Goal: Task Accomplishment & Management: Manage account settings

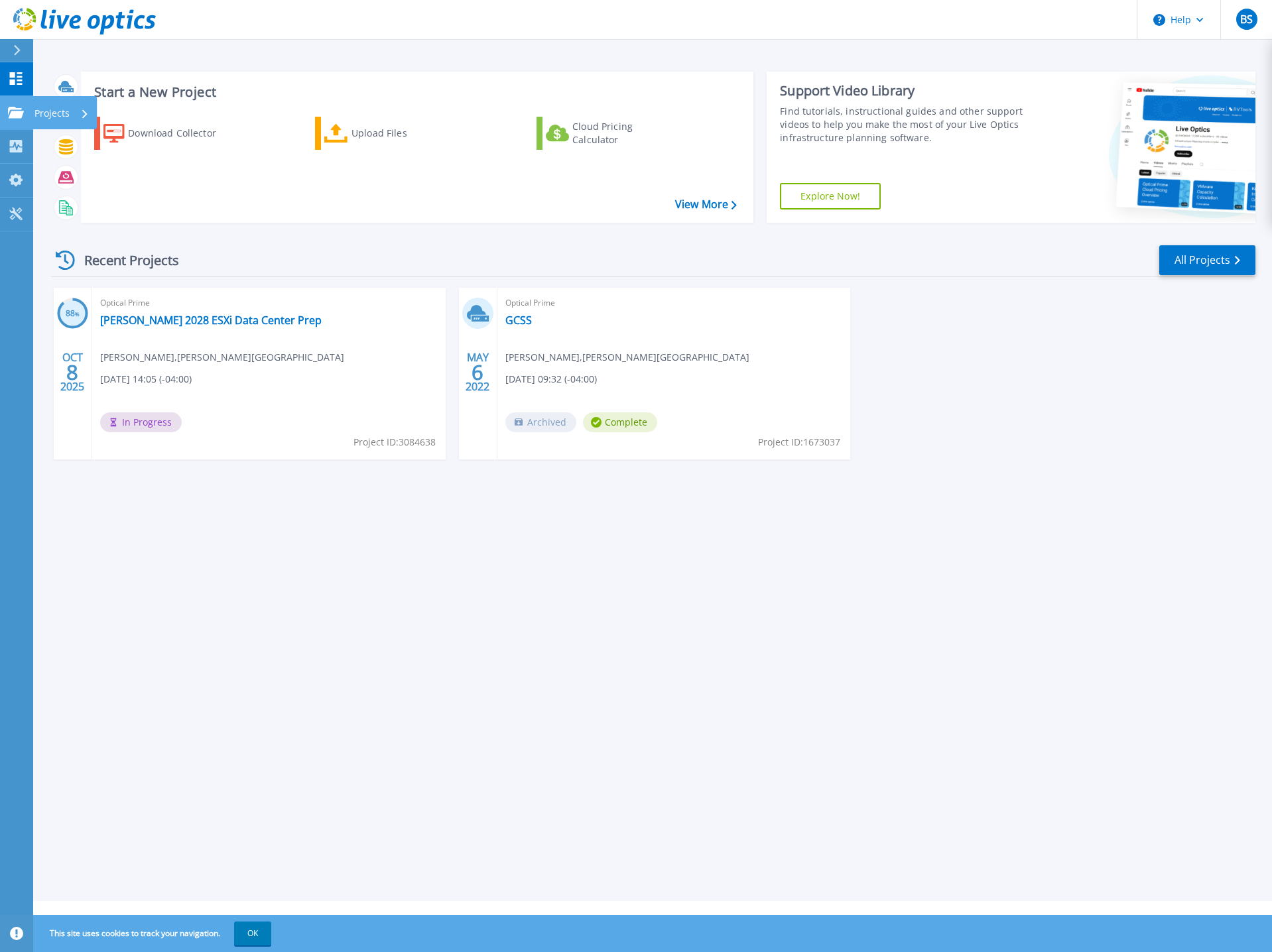
click at [18, 114] on icon at bounding box center [15, 113] width 16 height 11
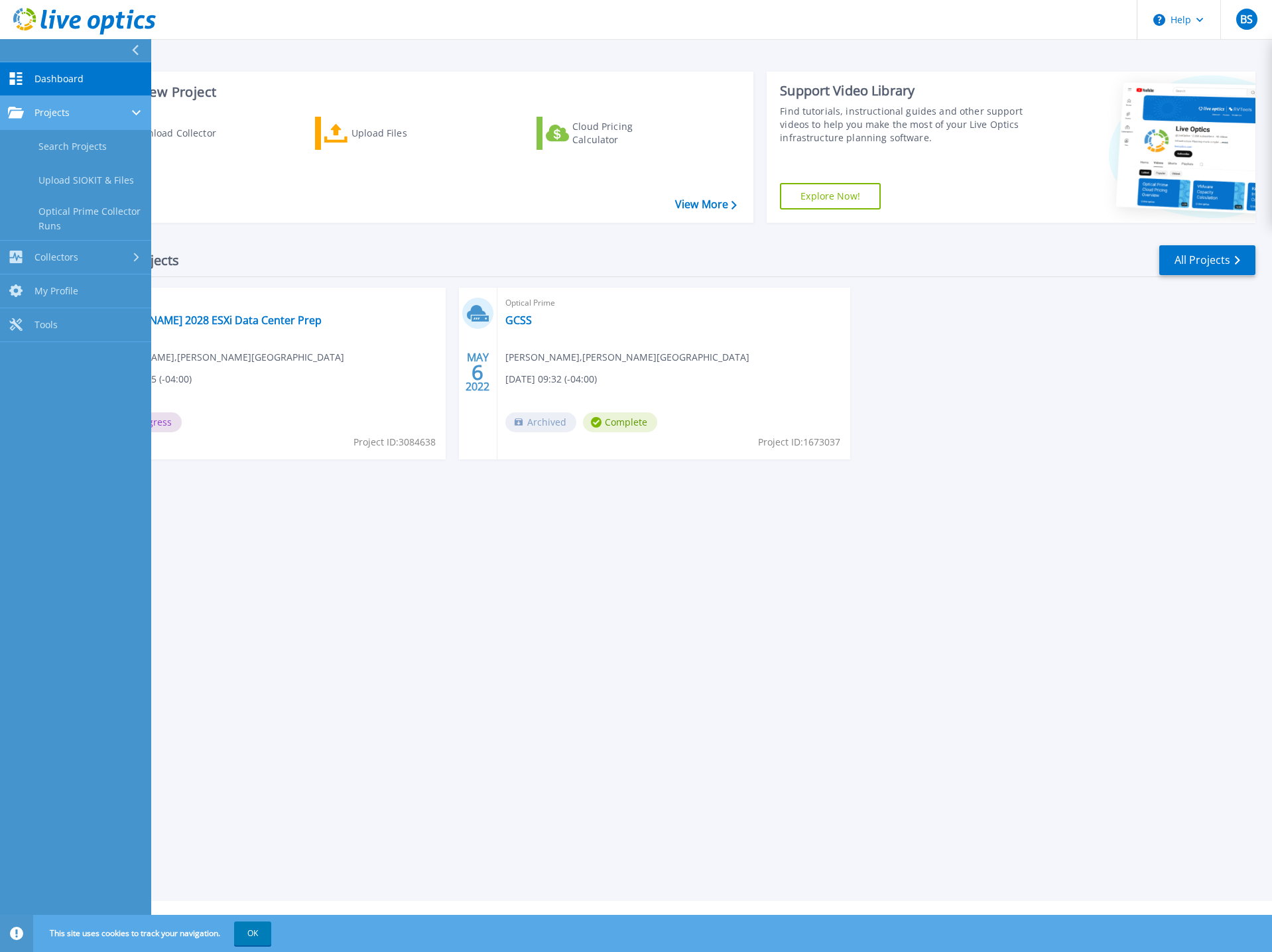
click at [54, 104] on link "Projects Projects" at bounding box center [76, 114] width 151 height 34
click at [58, 107] on span "Projects" at bounding box center [51, 113] width 35 height 12
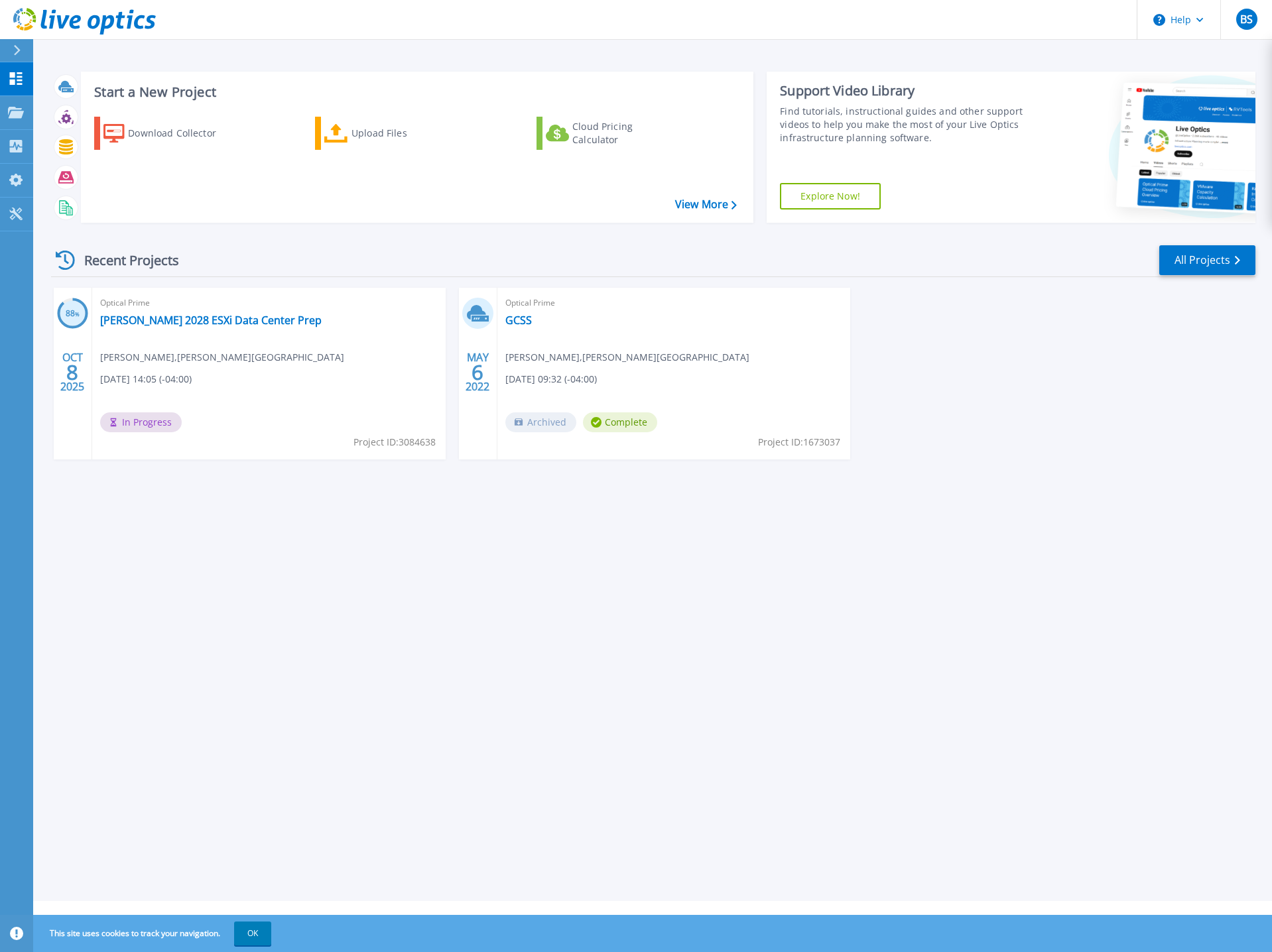
click at [341, 238] on div "Recent Projects All Projects 88 % OCT 8 2025 Optical Prime Glynn 2028 ESXi Data…" at bounding box center [653, 365] width 1204 height 263
click at [165, 320] on link "[PERSON_NAME] 2028 ESXi Data Center Prep" at bounding box center [211, 320] width 221 height 13
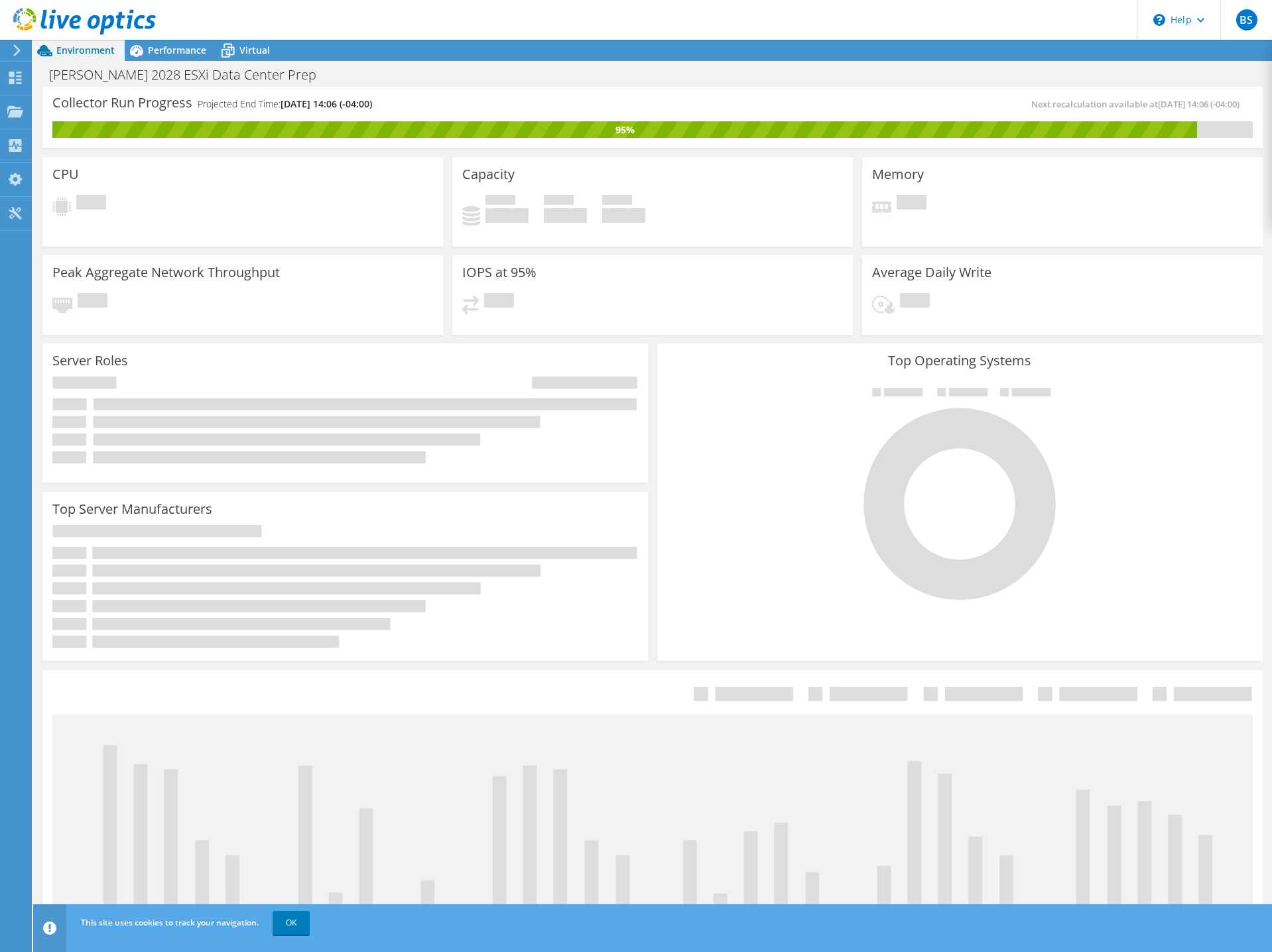
click at [443, 79] on div "Glynn 2028 ESXi Data Center Prep Print" at bounding box center [652, 75] width 1239 height 25
click at [148, 198] on div "Pending" at bounding box center [242, 207] width 380 height 25
click at [155, 52] on span "Performance" at bounding box center [177, 49] width 59 height 12
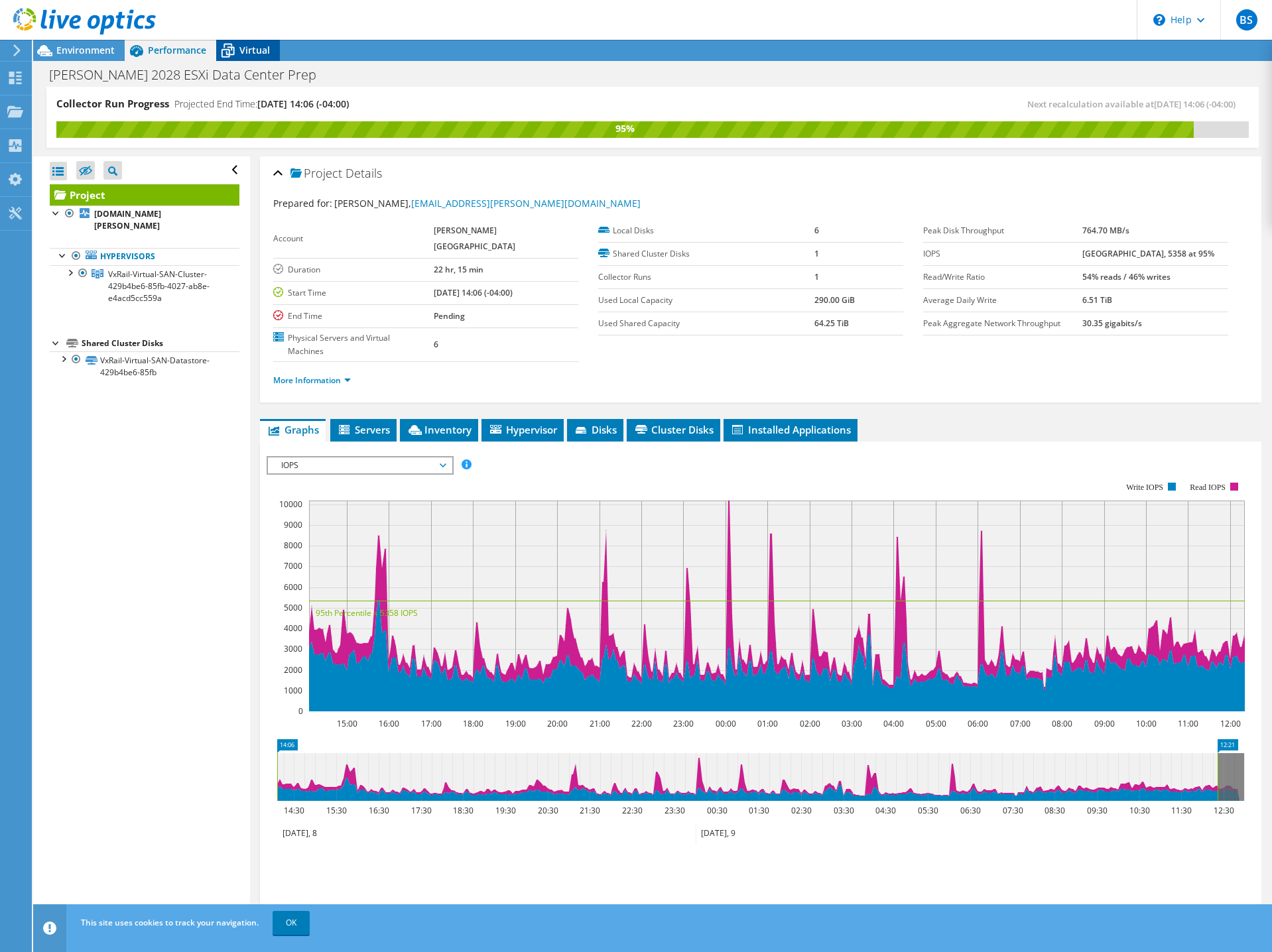
click at [234, 53] on icon at bounding box center [227, 50] width 24 height 24
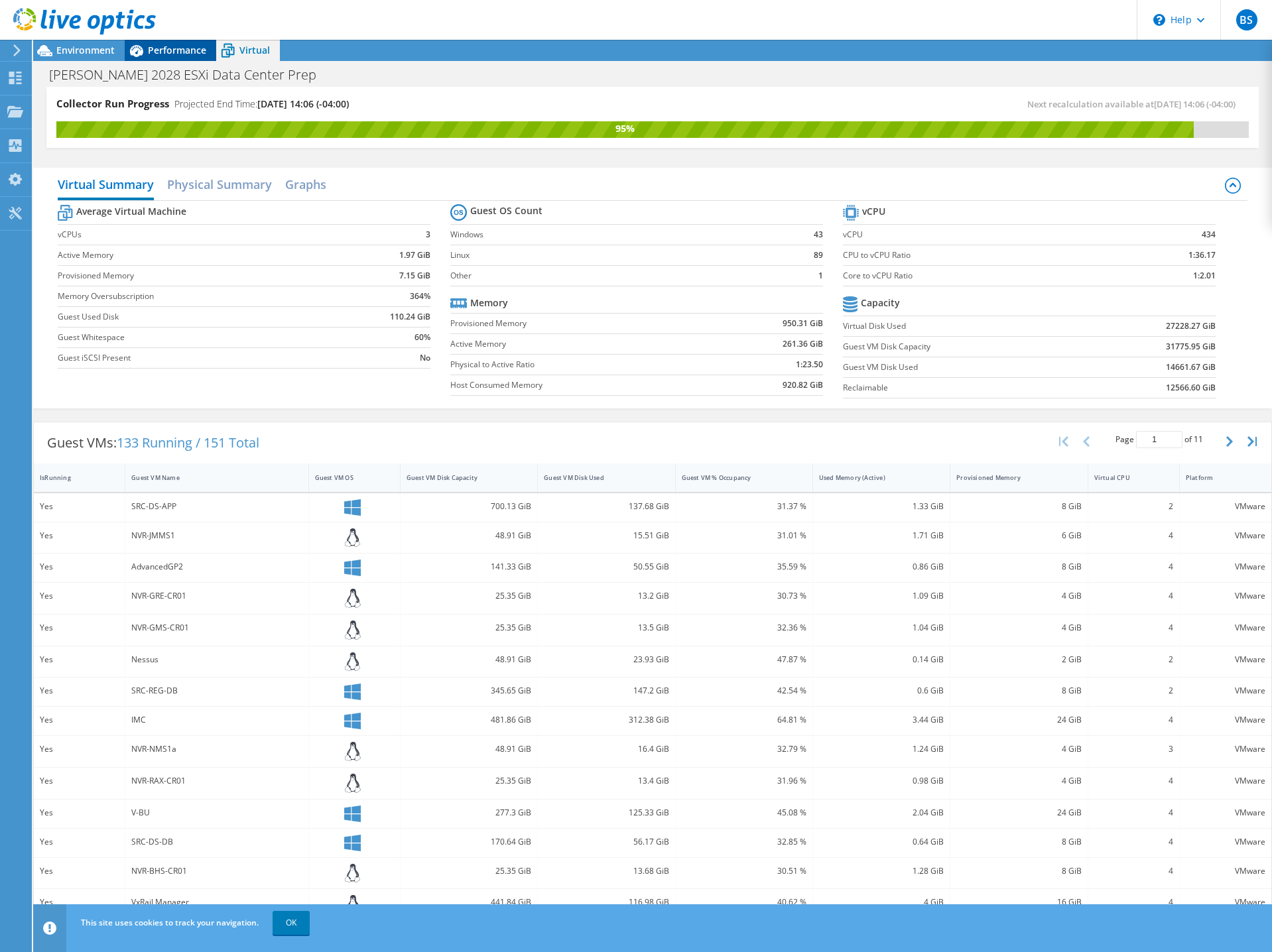
click at [176, 45] on span "Performance" at bounding box center [177, 49] width 59 height 12
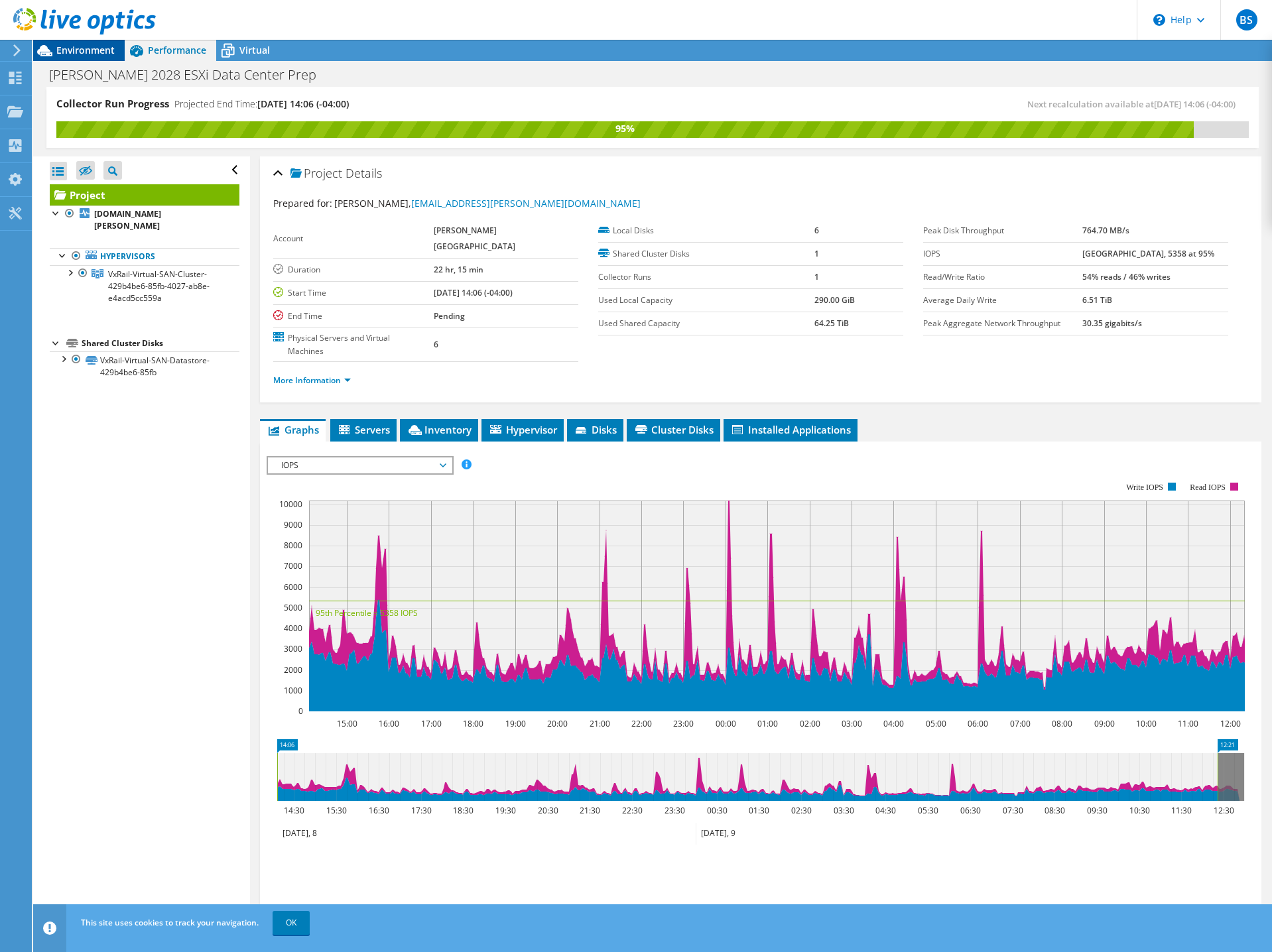
click at [83, 59] on div "Environment" at bounding box center [79, 50] width 92 height 21
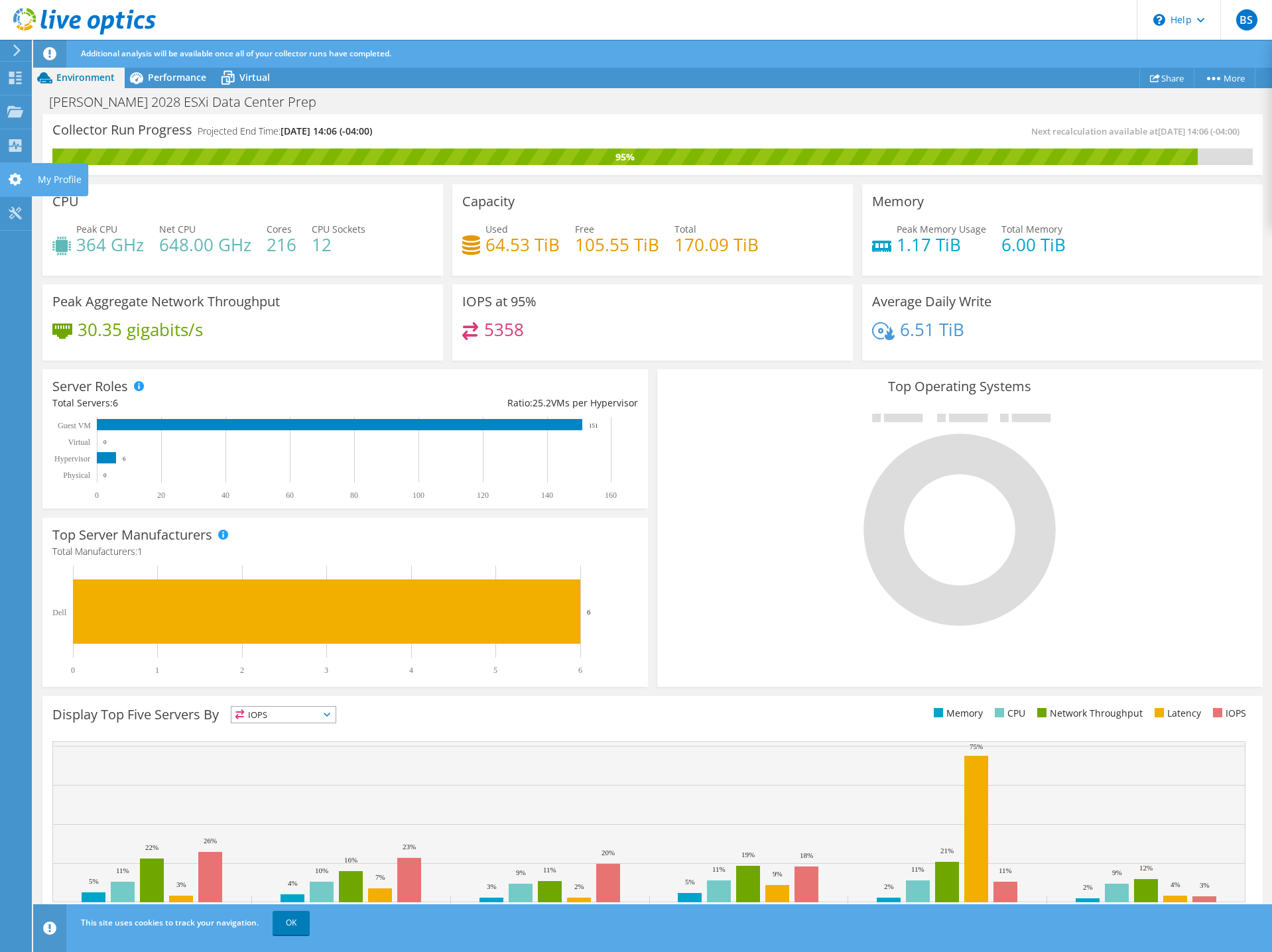
click at [20, 176] on use at bounding box center [15, 179] width 13 height 12
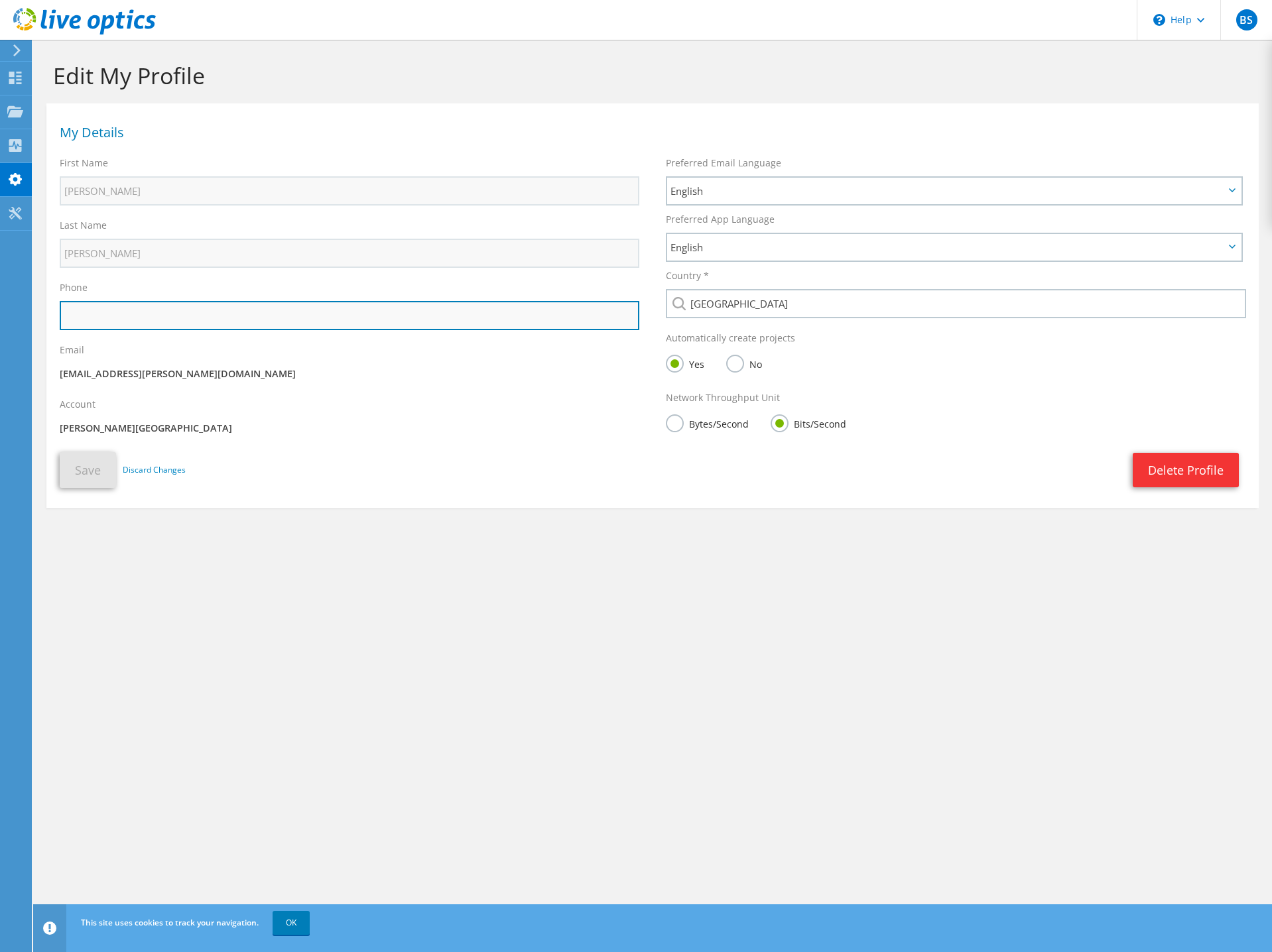
click at [187, 312] on input "text" at bounding box center [349, 315] width 579 height 29
type input "912-280-1045"
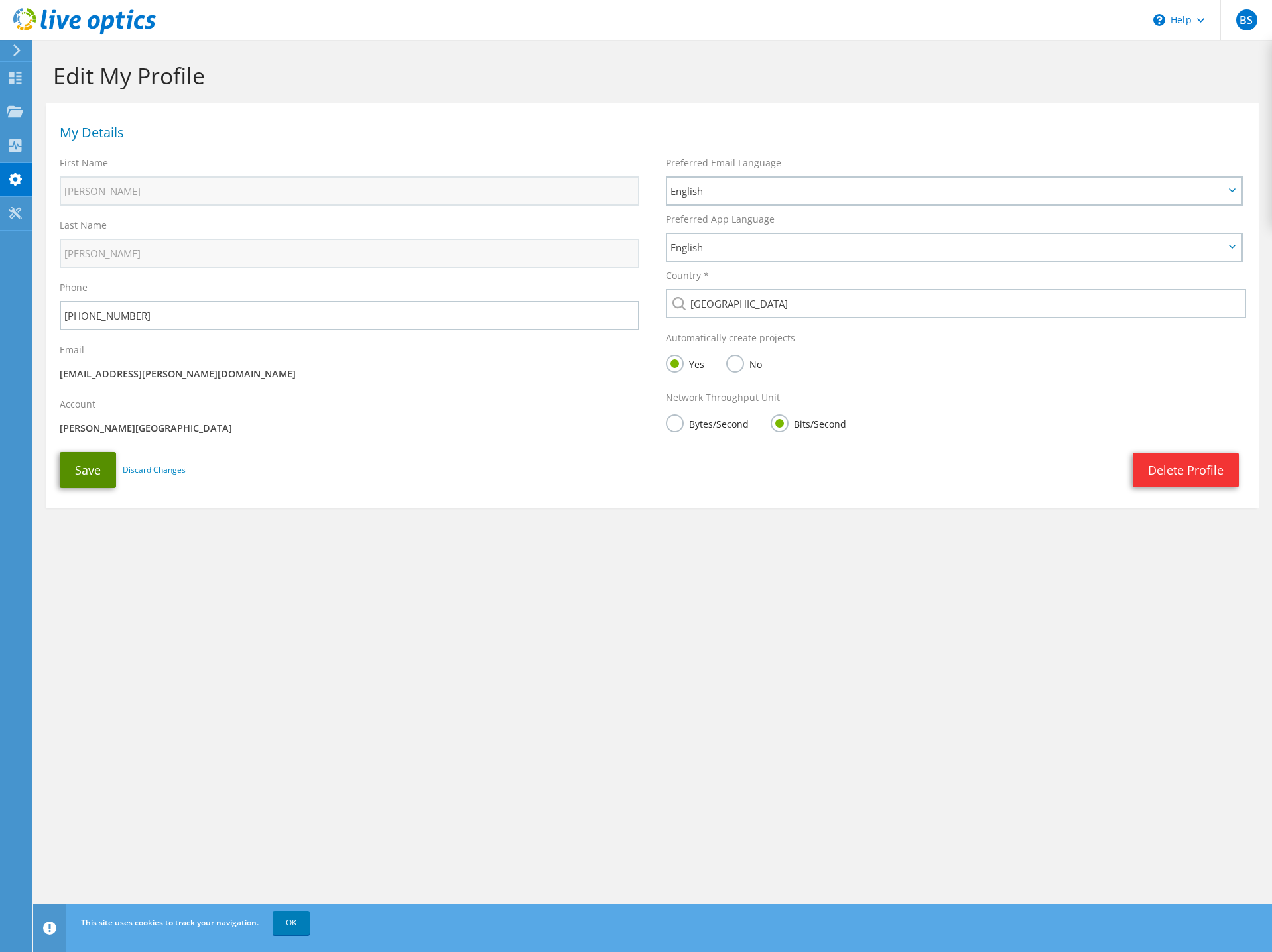
click at [92, 466] on button "Save" at bounding box center [88, 470] width 57 height 36
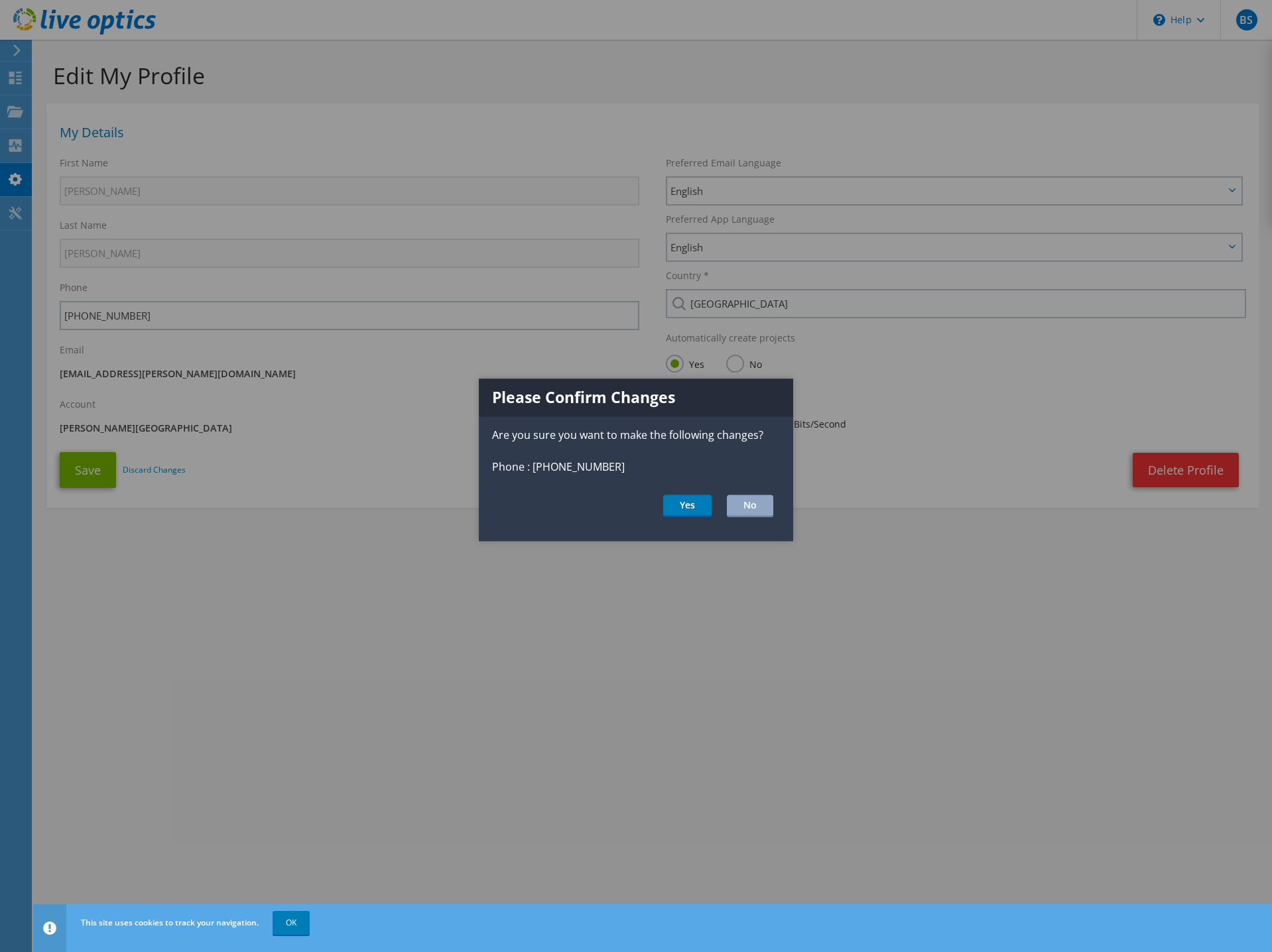
click at [563, 526] on div "Please Confirm Changes Are you sure you want to make the following changes? Pho…" at bounding box center [636, 461] width 314 height 163
click at [690, 515] on button "Yes" at bounding box center [687, 506] width 48 height 23
